Goal: Task Accomplishment & Management: Manage account settings

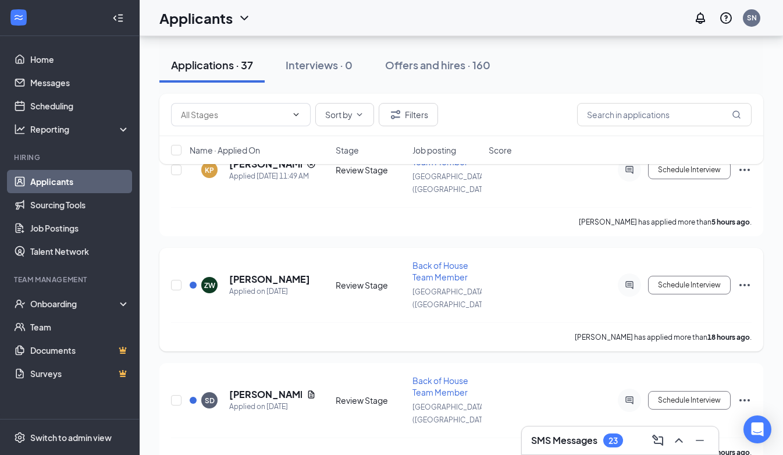
scroll to position [150, 0]
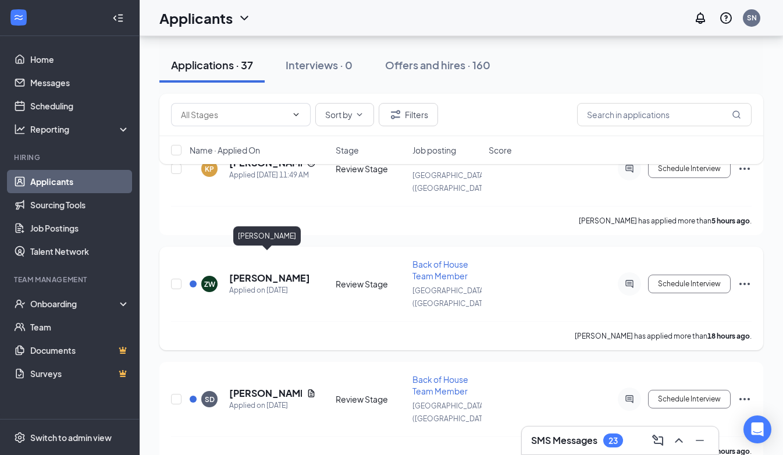
click at [279, 272] on h5 "[PERSON_NAME]" at bounding box center [269, 278] width 81 height 13
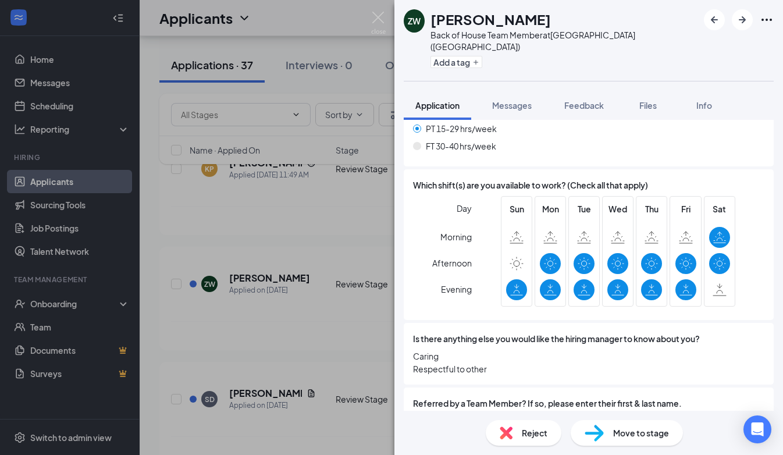
scroll to position [1027, 0]
click at [744, 21] on icon "ArrowRight" at bounding box center [742, 19] width 7 height 7
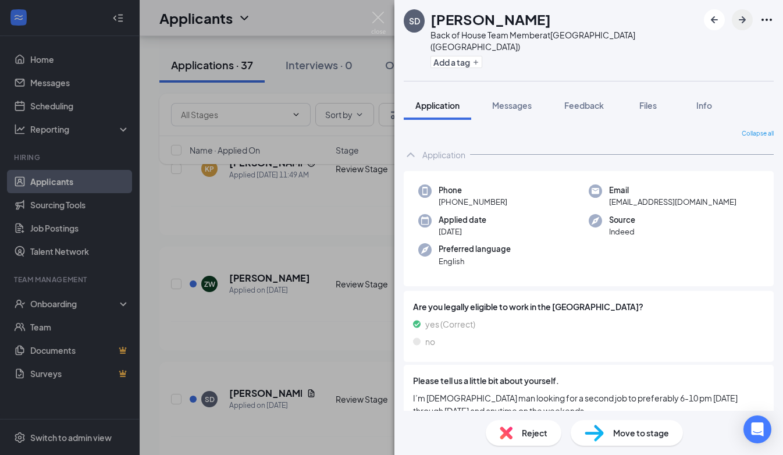
click at [746, 29] on button "button" at bounding box center [742, 19] width 21 height 21
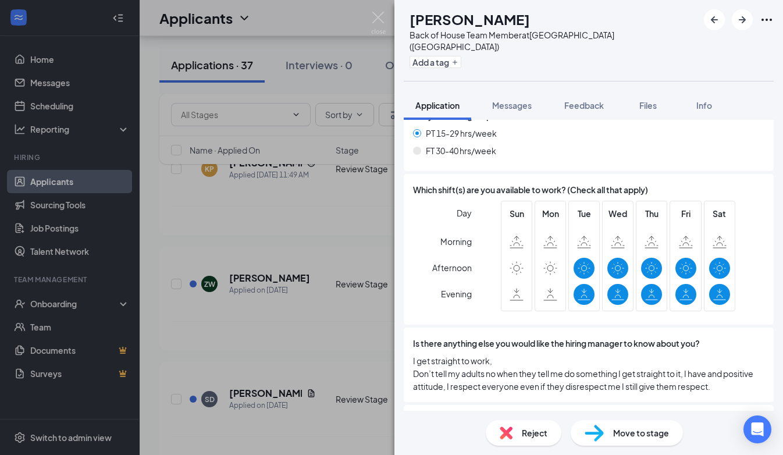
scroll to position [1034, 0]
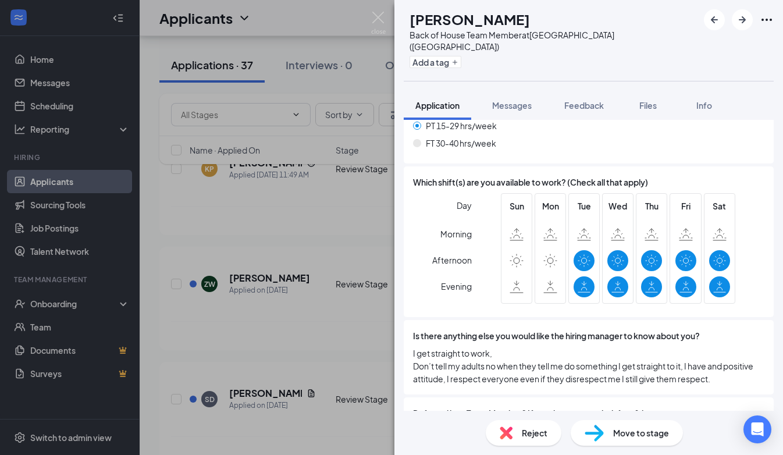
click at [466, 424] on span "Charles Stone" at bounding box center [589, 430] width 352 height 13
click at [473, 424] on span "Charles Stone" at bounding box center [589, 430] width 352 height 13
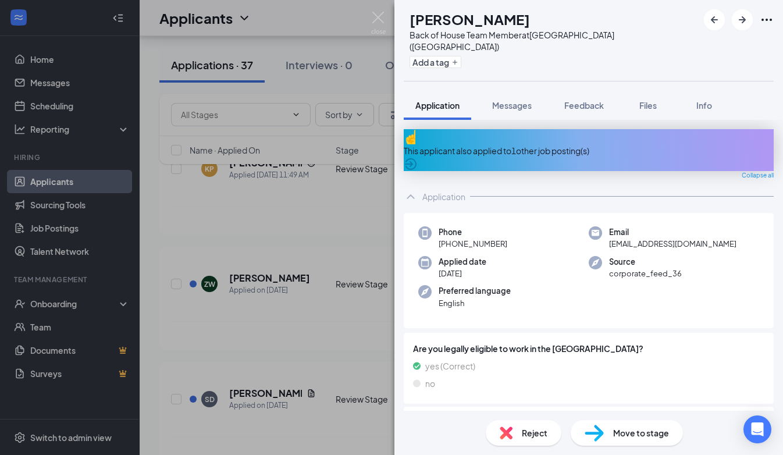
scroll to position [0, 0]
click at [741, 23] on icon "ArrowRight" at bounding box center [743, 20] width 14 height 14
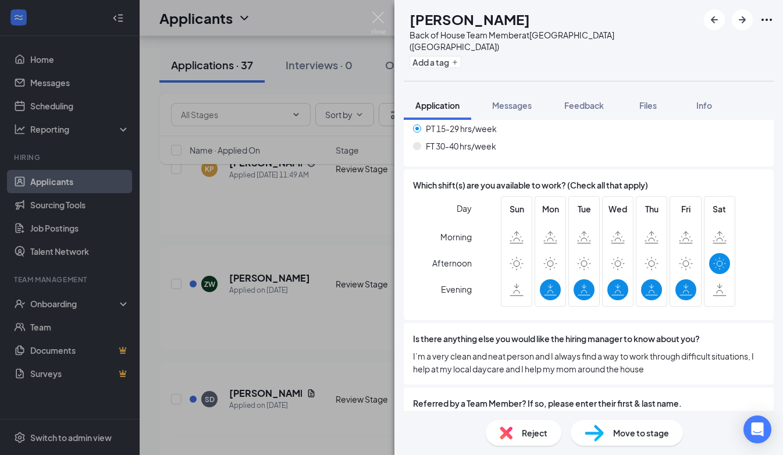
scroll to position [963, 0]
click at [523, 415] on span "Chaunti Strickland, Vincent Robert’s" at bounding box center [589, 421] width 352 height 13
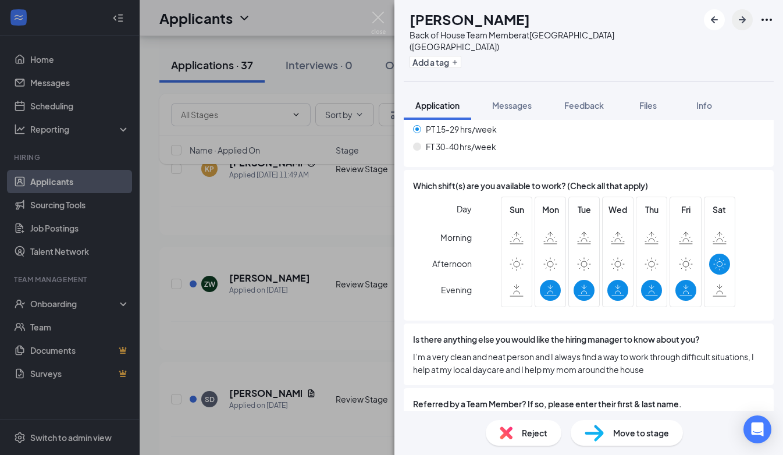
click at [740, 24] on icon "ArrowRight" at bounding box center [743, 20] width 14 height 14
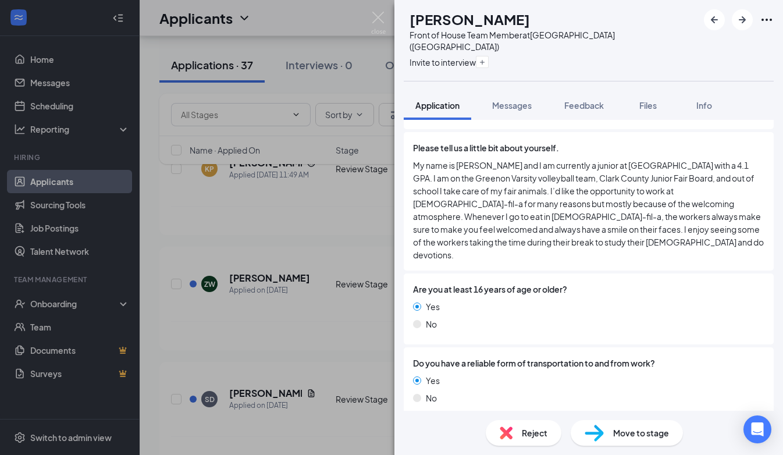
scroll to position [274, 0]
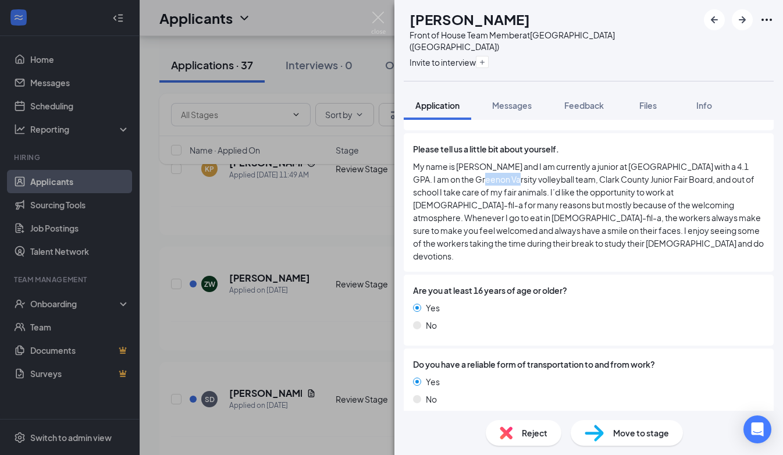
drag, startPoint x: 453, startPoint y: 156, endPoint x: 489, endPoint y: 159, distance: 35.7
click at [489, 160] on span "My name is Elaina Boysel and I am currently a junior at Greenon High School wit…" at bounding box center [589, 211] width 352 height 102
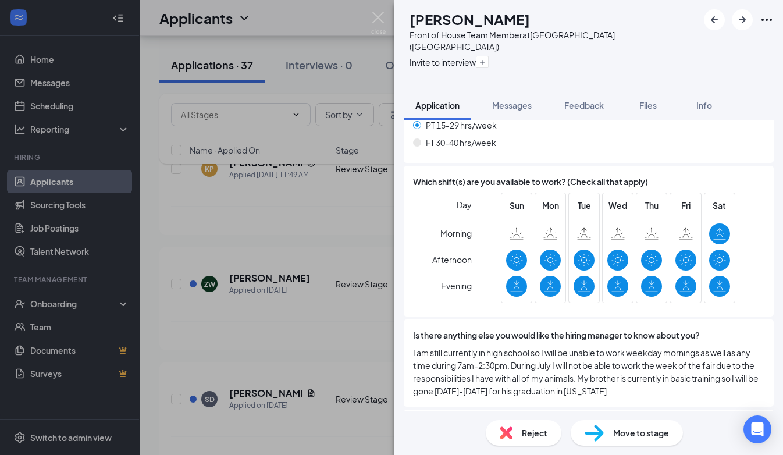
scroll to position [1085, 0]
click at [747, 16] on icon "ArrowRight" at bounding box center [743, 20] width 14 height 14
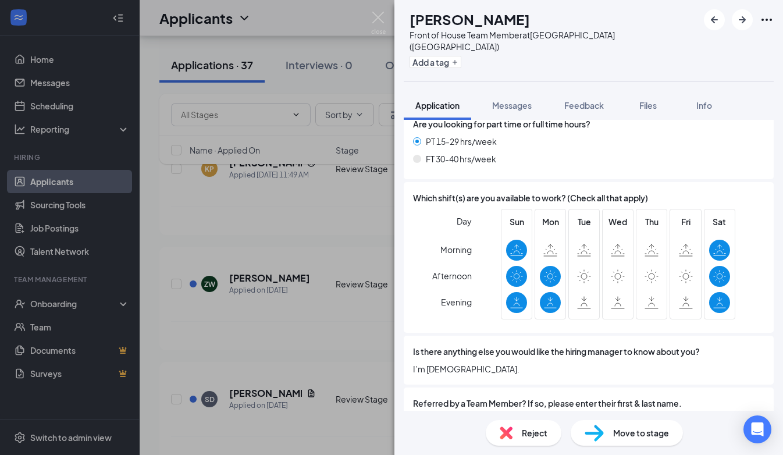
scroll to position [950, 0]
click at [526, 431] on span "Reject" at bounding box center [535, 433] width 26 height 13
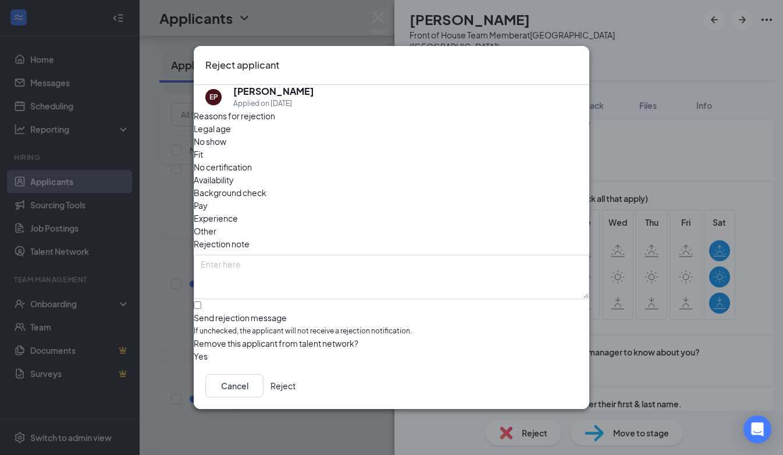
click at [273, 326] on span "If unchecked, the applicant will not receive a rejection notification." at bounding box center [392, 331] width 396 height 11
click at [201, 301] on input "Send rejection message If unchecked, the applicant will not receive a rejection…" at bounding box center [198, 305] width 8 height 8
checkbox input "true"
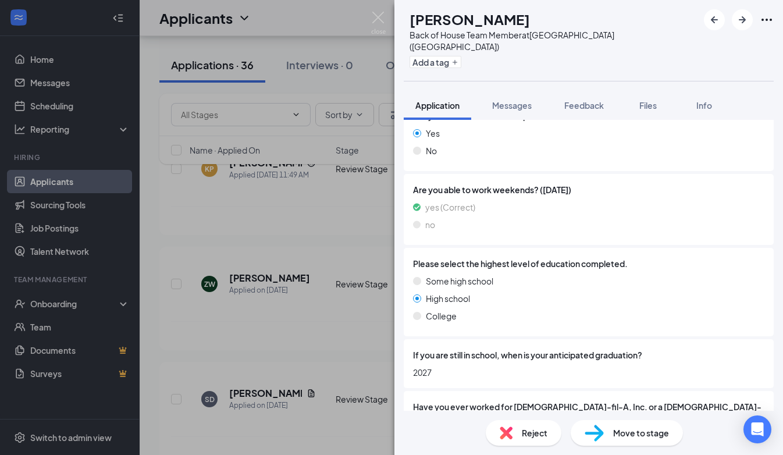
scroll to position [521, 0]
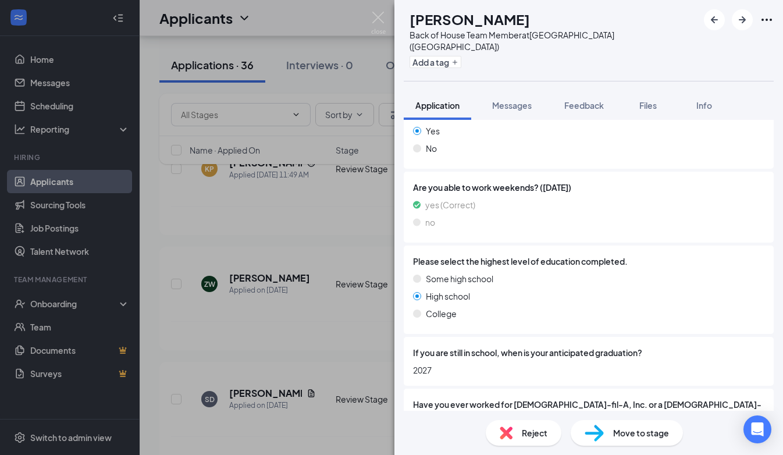
click at [385, 22] on img at bounding box center [378, 23] width 15 height 23
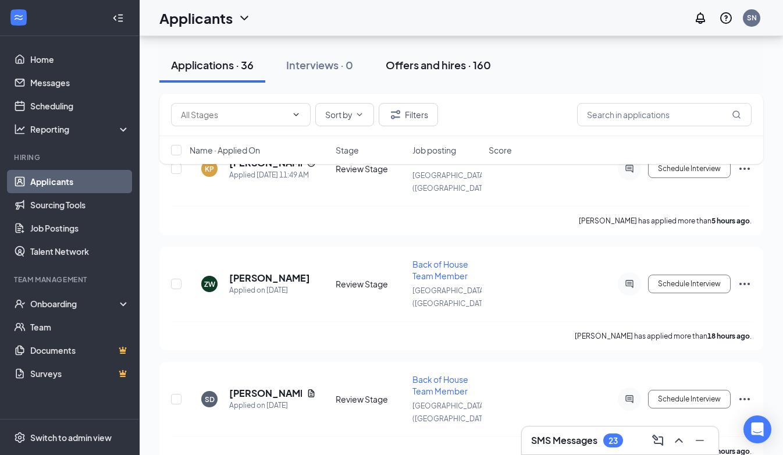
click at [402, 69] on div "Offers and hires · 160" at bounding box center [438, 65] width 105 height 15
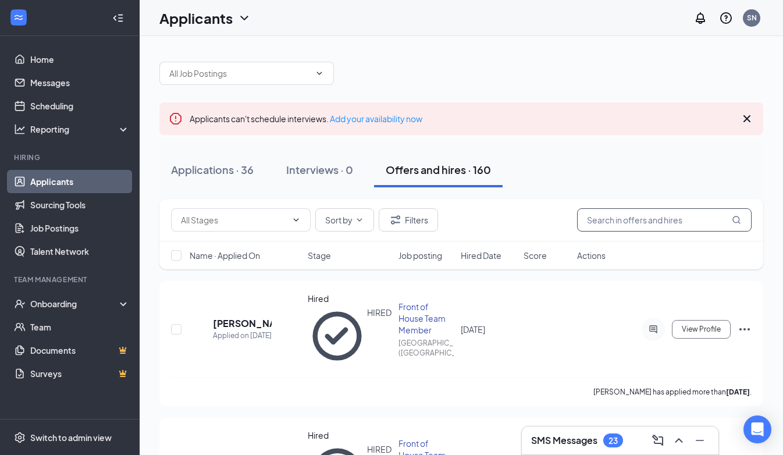
click at [629, 225] on input "text" at bounding box center [664, 219] width 175 height 23
type input "Colton"
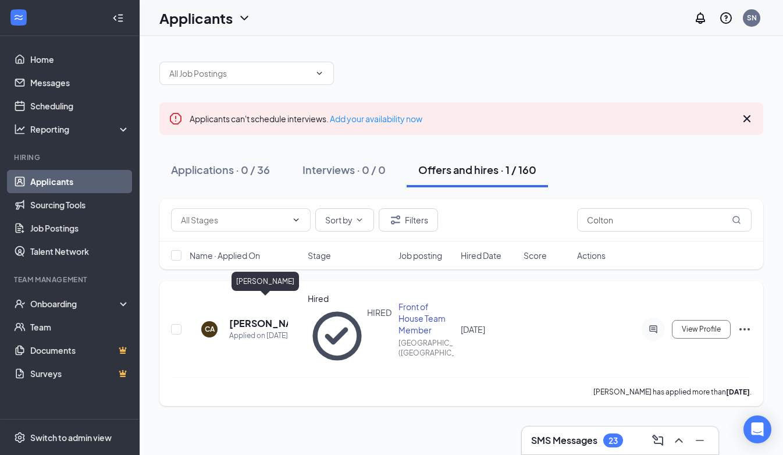
click at [237, 317] on h5 "Colton Adkins" at bounding box center [258, 323] width 59 height 13
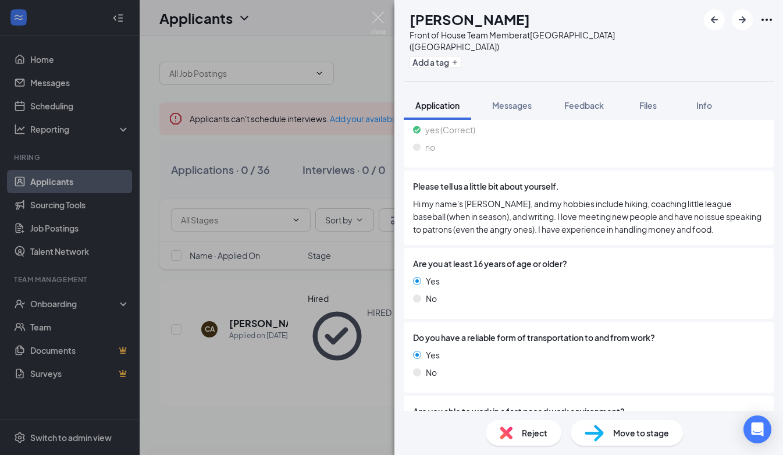
scroll to position [196, 0]
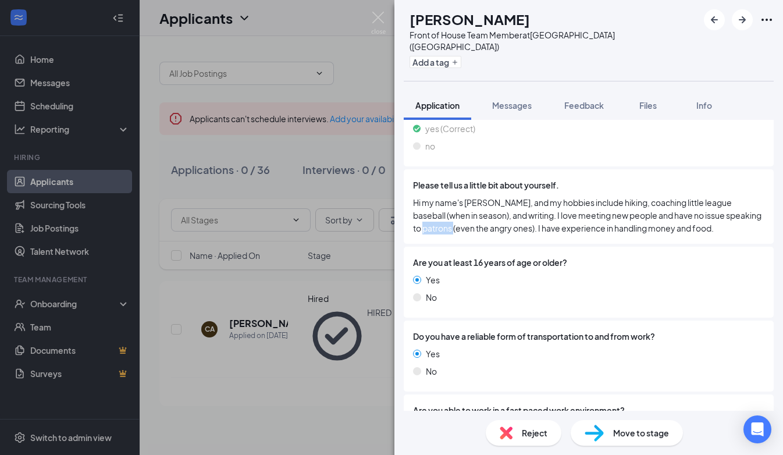
drag, startPoint x: 414, startPoint y: 215, endPoint x: 443, endPoint y: 215, distance: 28.5
click at [443, 215] on span "Hi my name's Colton Adkins, and my hobbies include hiking, coaching little leag…" at bounding box center [589, 215] width 352 height 38
click at [468, 256] on div "Are you at least 16 years of age or older? Yes No" at bounding box center [589, 282] width 352 height 52
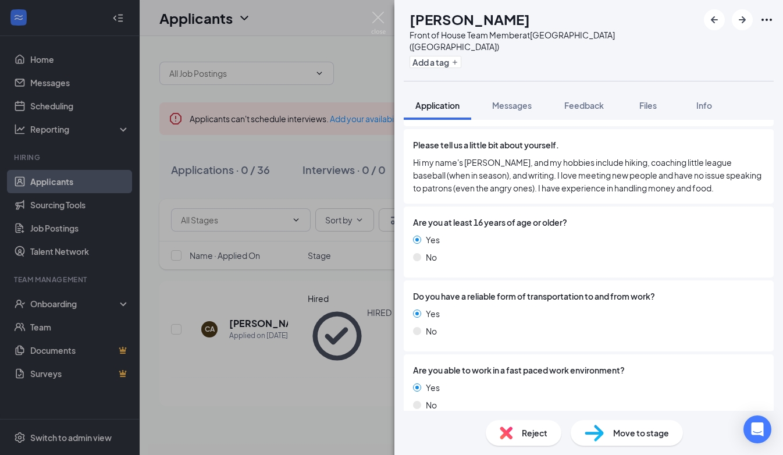
scroll to position [239, 0]
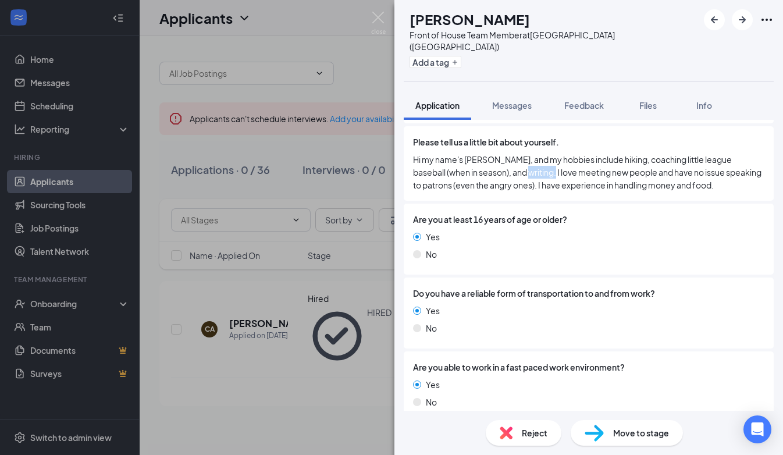
drag, startPoint x: 495, startPoint y: 157, endPoint x: 523, endPoint y: 157, distance: 27.9
click at [523, 157] on span "Hi my name's Colton Adkins, and my hobbies include hiking, coaching little leag…" at bounding box center [589, 172] width 352 height 38
drag, startPoint x: 416, startPoint y: 173, endPoint x: 443, endPoint y: 173, distance: 27.4
click at [443, 173] on span "Hi my name's Colton Adkins, and my hobbies include hiking, coaching little leag…" at bounding box center [589, 172] width 352 height 38
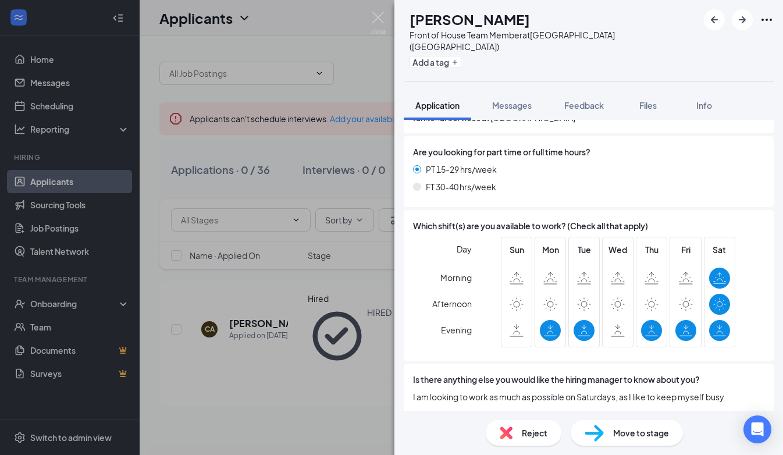
scroll to position [947, 0]
click at [681, 374] on span "Is there anything else you would like the hiring manager to know about you?" at bounding box center [556, 380] width 287 height 13
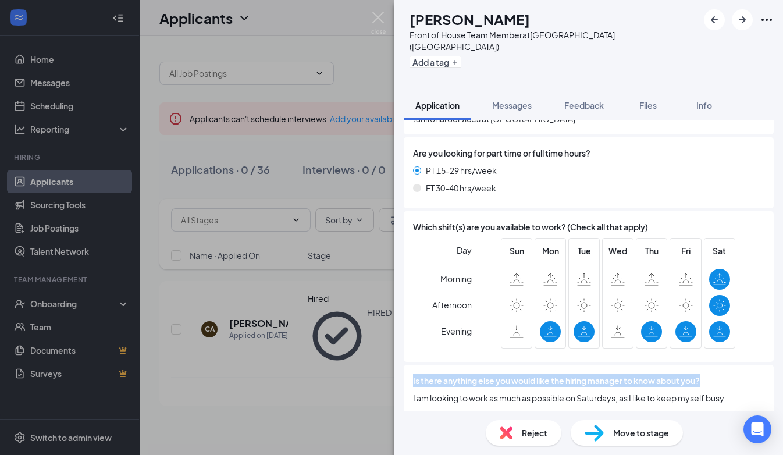
click at [681, 374] on span "Is there anything else you would like the hiring manager to know about you?" at bounding box center [556, 380] width 287 height 13
click at [697, 374] on span "Is there anything else you would like the hiring manager to know about you?" at bounding box center [556, 380] width 287 height 13
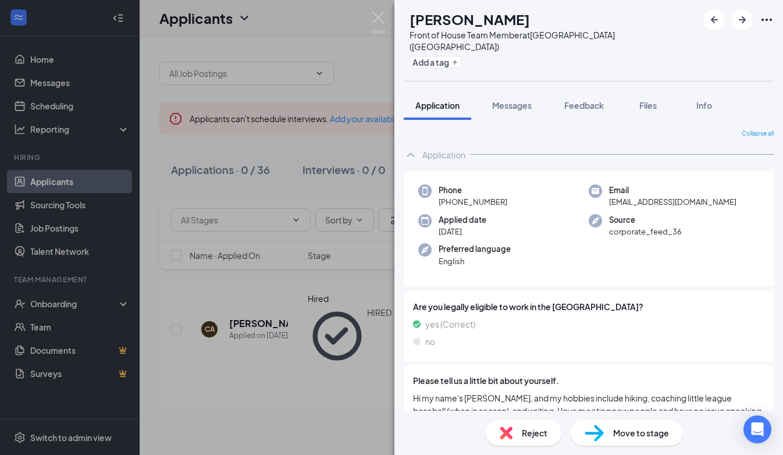
scroll to position [0, 0]
click at [375, 23] on img at bounding box center [378, 23] width 15 height 23
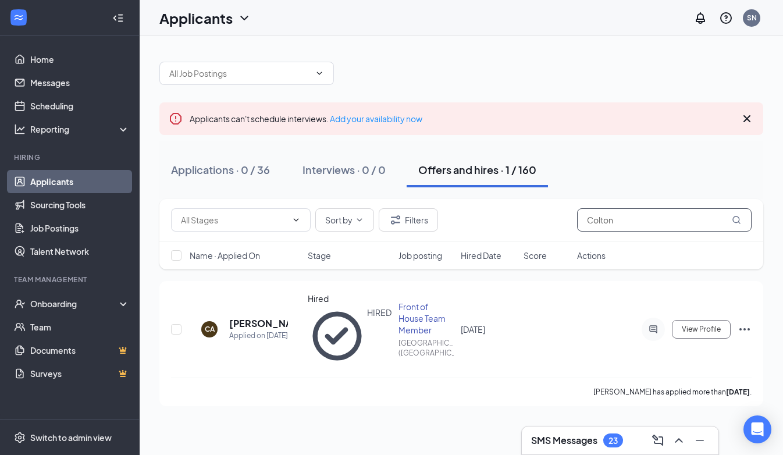
click at [662, 217] on input "Colton" at bounding box center [664, 219] width 175 height 23
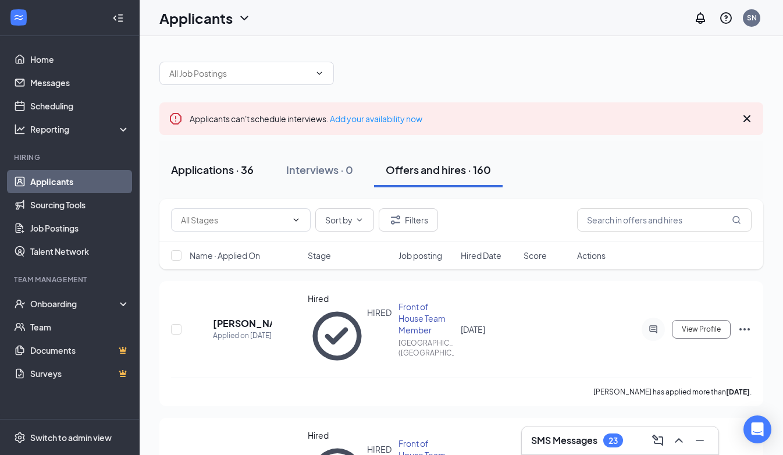
click at [211, 178] on button "Applications · 36" at bounding box center [212, 169] width 106 height 35
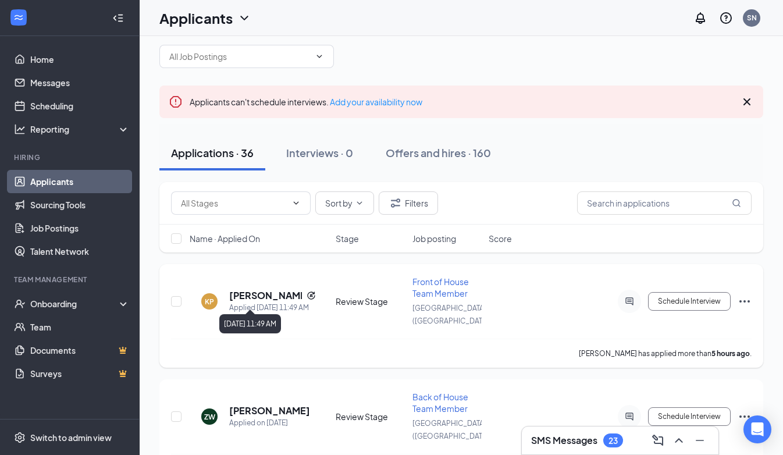
scroll to position [17, 0]
click at [276, 289] on h5 "[PERSON_NAME]" at bounding box center [265, 295] width 73 height 13
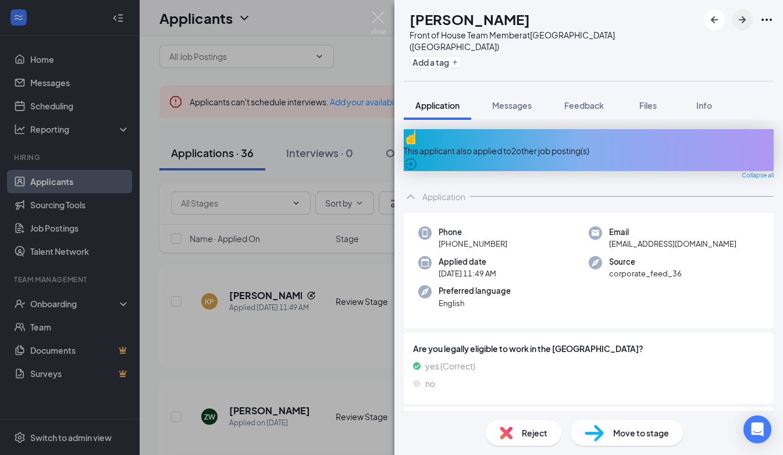
click at [748, 20] on icon "ArrowRight" at bounding box center [743, 20] width 14 height 14
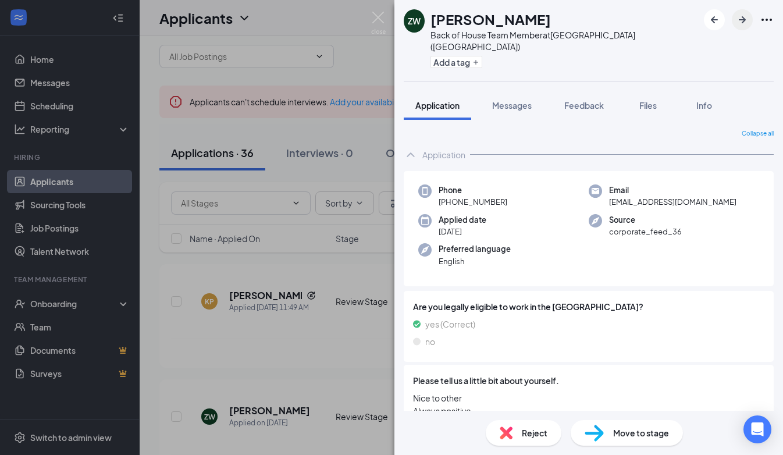
click at [748, 20] on icon "ArrowRight" at bounding box center [743, 20] width 14 height 14
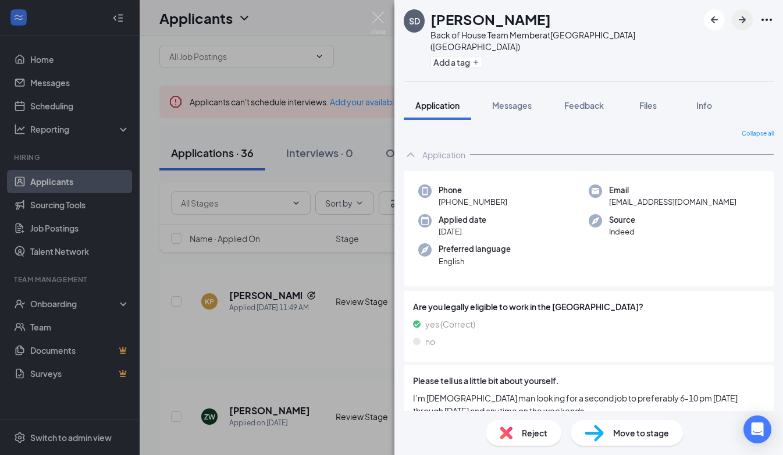
click at [748, 20] on icon "ArrowRight" at bounding box center [743, 20] width 14 height 14
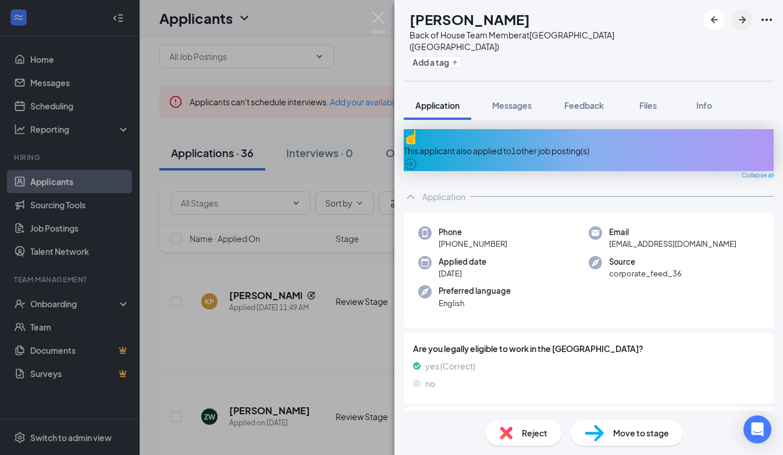
click at [748, 20] on icon "ArrowRight" at bounding box center [743, 20] width 14 height 14
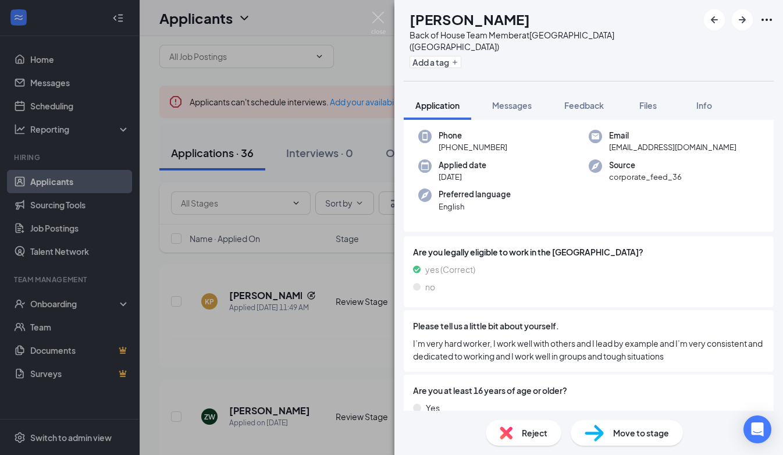
scroll to position [58, 0]
